Goal: Find specific page/section: Find specific page/section

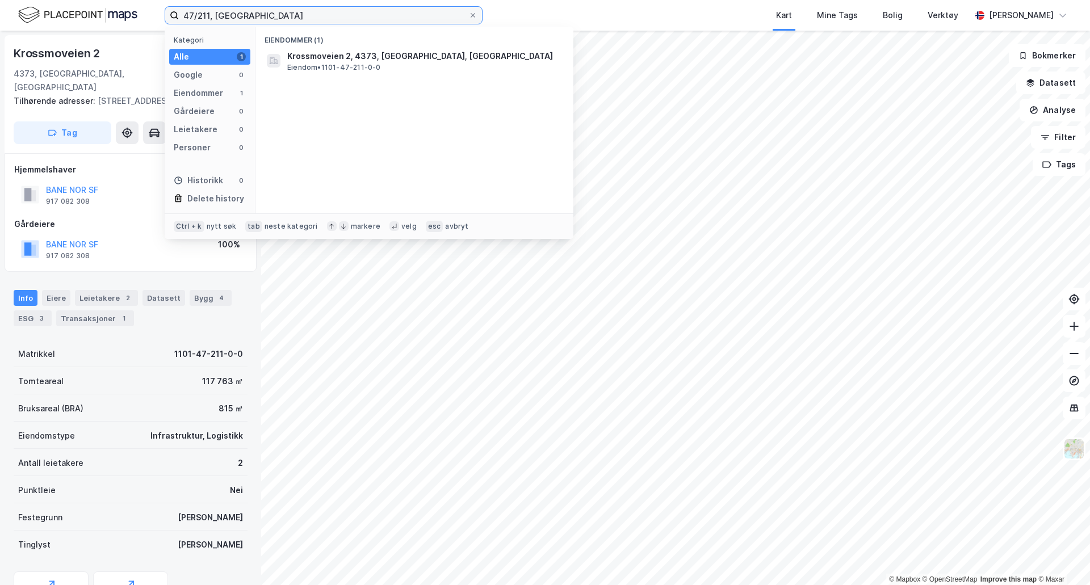
click at [260, 17] on input "47/211, [GEOGRAPHIC_DATA]" at bounding box center [323, 15] width 289 height 17
type input "4"
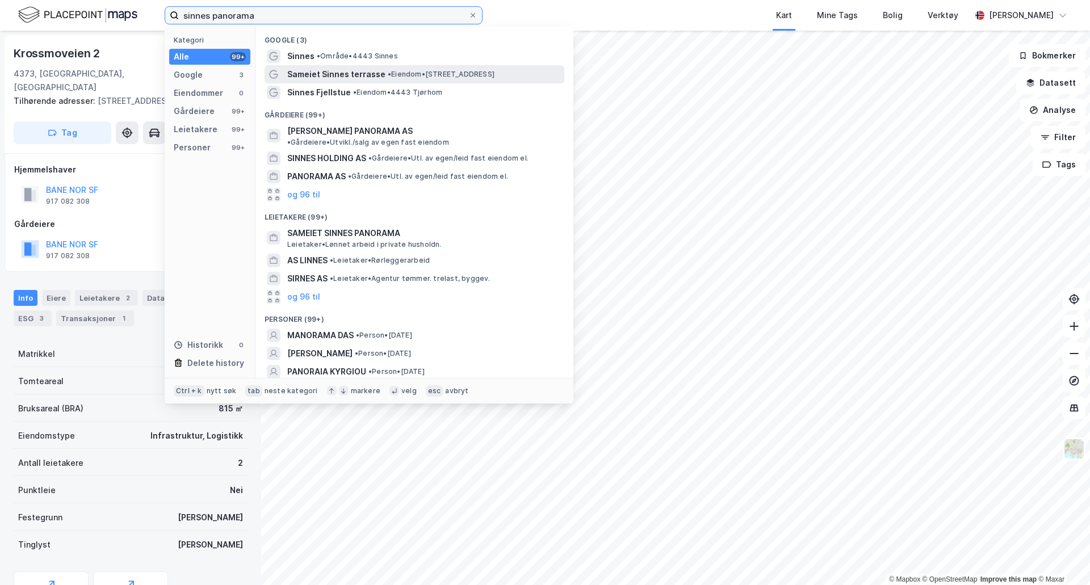
type input "sinnes panorama"
click at [310, 72] on span "Sameiet Sinnes terrasse" at bounding box center [336, 75] width 98 height 14
